Goal: Find specific fact

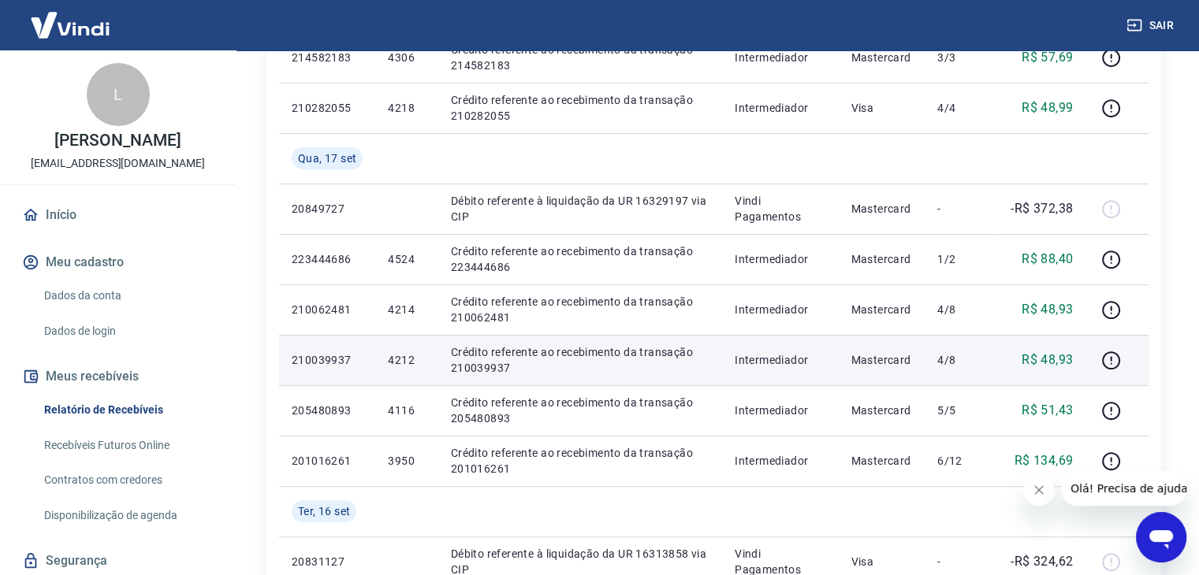
scroll to position [671, 0]
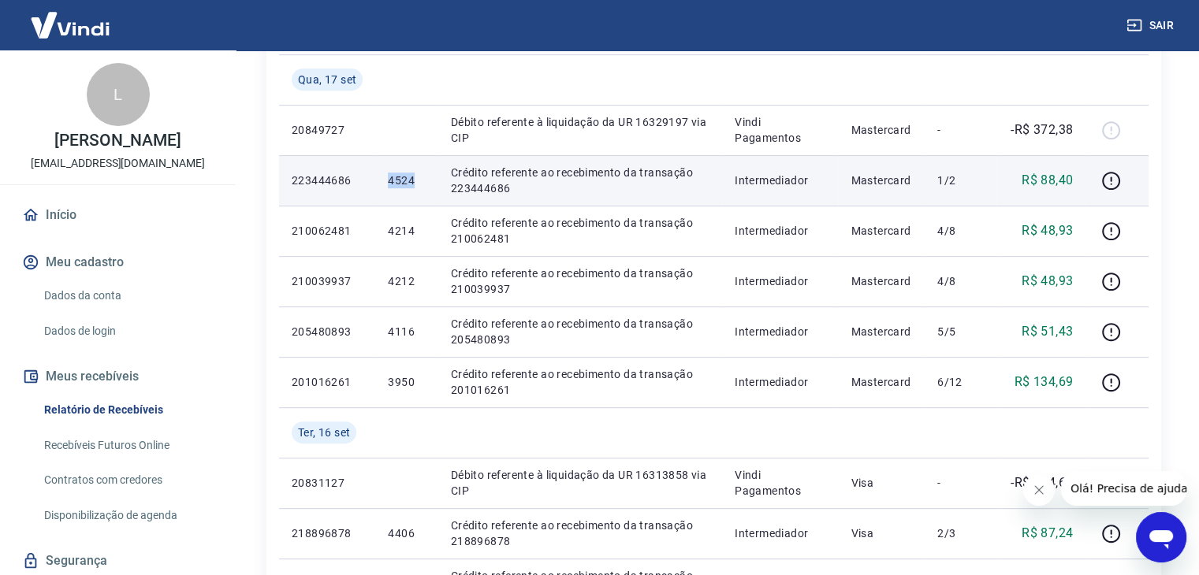
drag, startPoint x: 378, startPoint y: 169, endPoint x: 415, endPoint y: 180, distance: 38.4
click at [415, 180] on td "4524" at bounding box center [406, 180] width 62 height 50
copy p "4524"
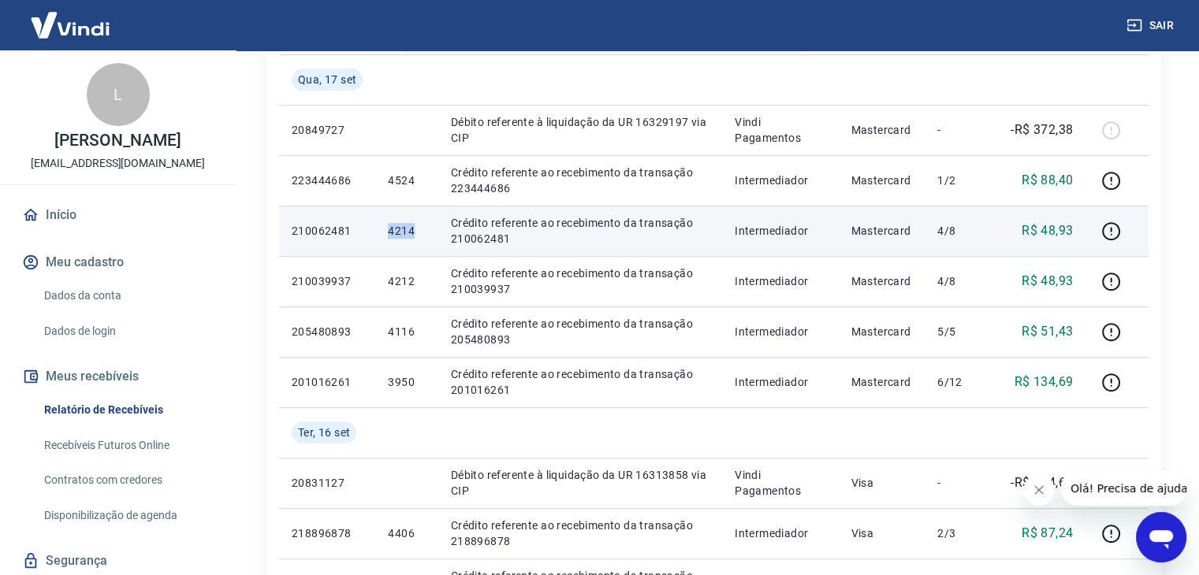
drag, startPoint x: 388, startPoint y: 232, endPoint x: 414, endPoint y: 237, distance: 26.4
click at [414, 237] on p "4214" at bounding box center [406, 231] width 37 height 16
copy p "4214"
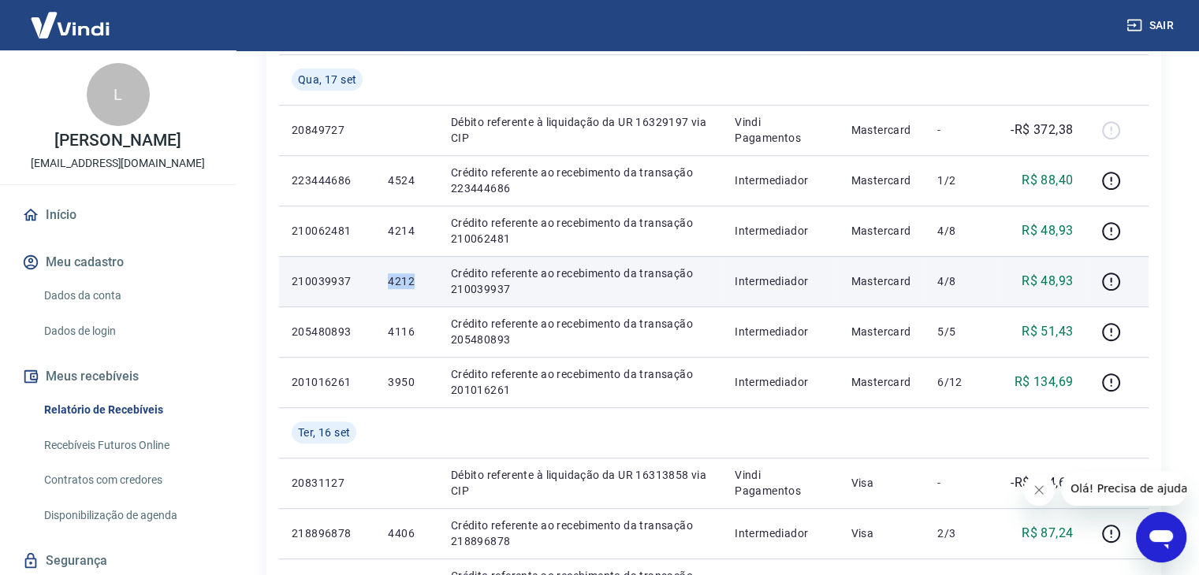
drag, startPoint x: 382, startPoint y: 277, endPoint x: 416, endPoint y: 278, distance: 33.9
click at [416, 278] on td "4212" at bounding box center [406, 281] width 62 height 50
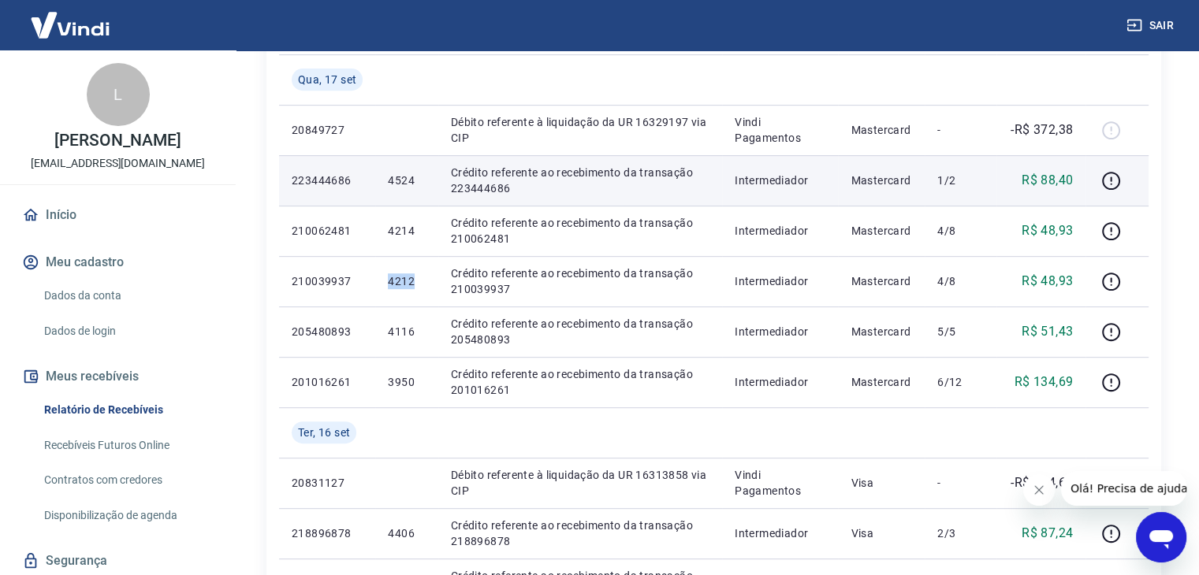
copy p "4212"
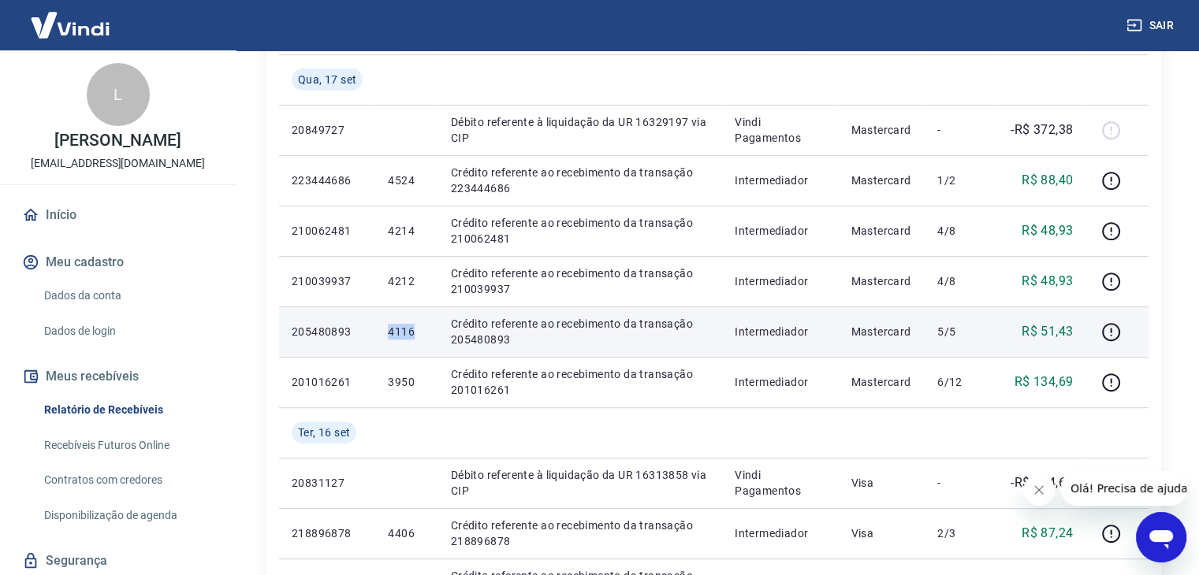
drag, startPoint x: 385, startPoint y: 330, endPoint x: 415, endPoint y: 332, distance: 30.8
click at [415, 332] on td "4116" at bounding box center [406, 332] width 62 height 50
copy p "4116"
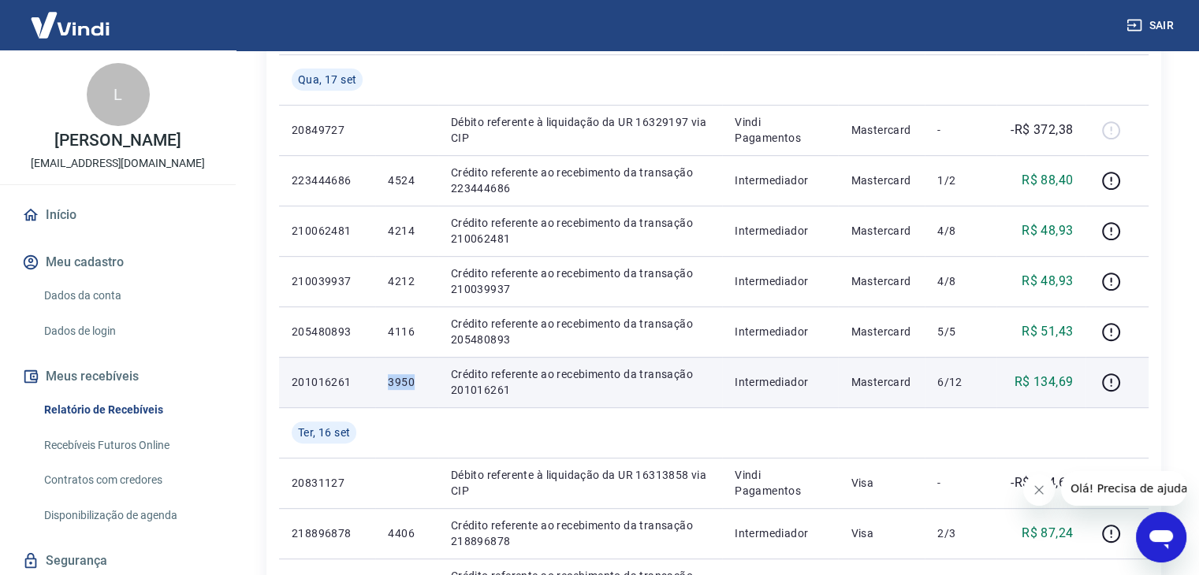
drag, startPoint x: 385, startPoint y: 380, endPoint x: 418, endPoint y: 378, distance: 33.9
click at [418, 382] on td "3950" at bounding box center [406, 382] width 62 height 50
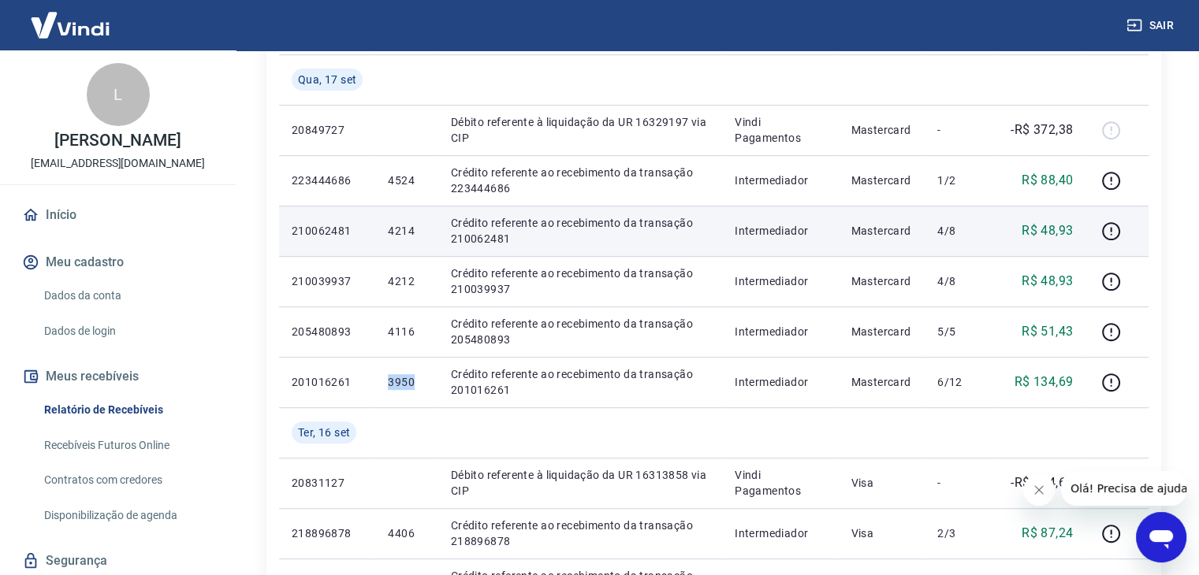
copy p "3950"
